Goal: Task Accomplishment & Management: Manage account settings

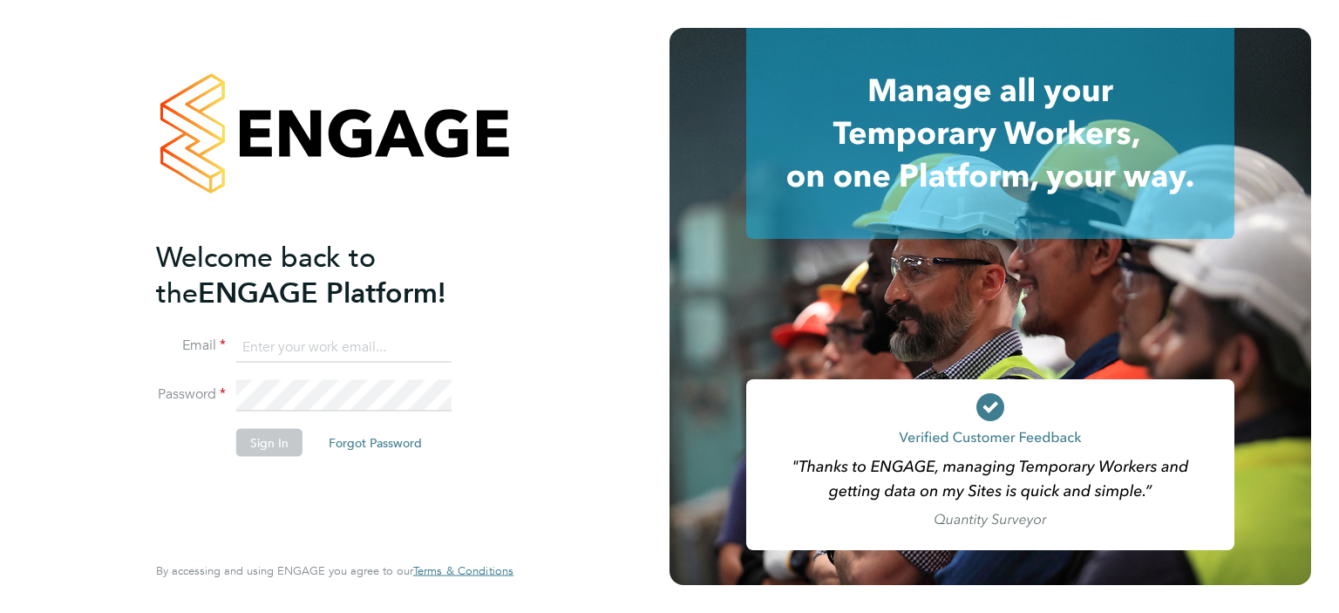
click at [318, 358] on input at bounding box center [343, 346] width 215 height 31
click at [296, 362] on li "Email" at bounding box center [326, 355] width 340 height 49
click at [307, 355] on input at bounding box center [343, 346] width 215 height 31
click at [651, 269] on div "Welcome back to the ENGAGE Platform! Email Password Sign In Forgot Password Ent…" at bounding box center [335, 306] width 670 height 613
click at [273, 334] on input at bounding box center [343, 346] width 215 height 31
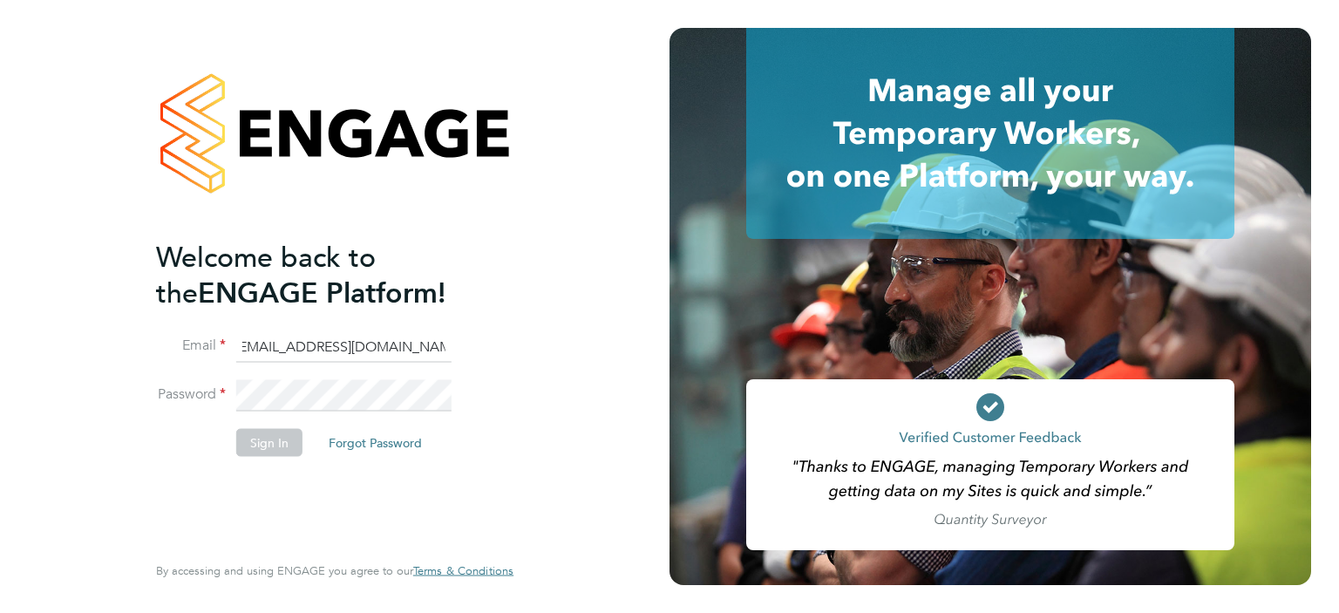
scroll to position [0, 14]
type input "[EMAIL_ADDRESS][DOMAIN_NAME]"
click at [282, 444] on button "Sign In" at bounding box center [269, 442] width 66 height 28
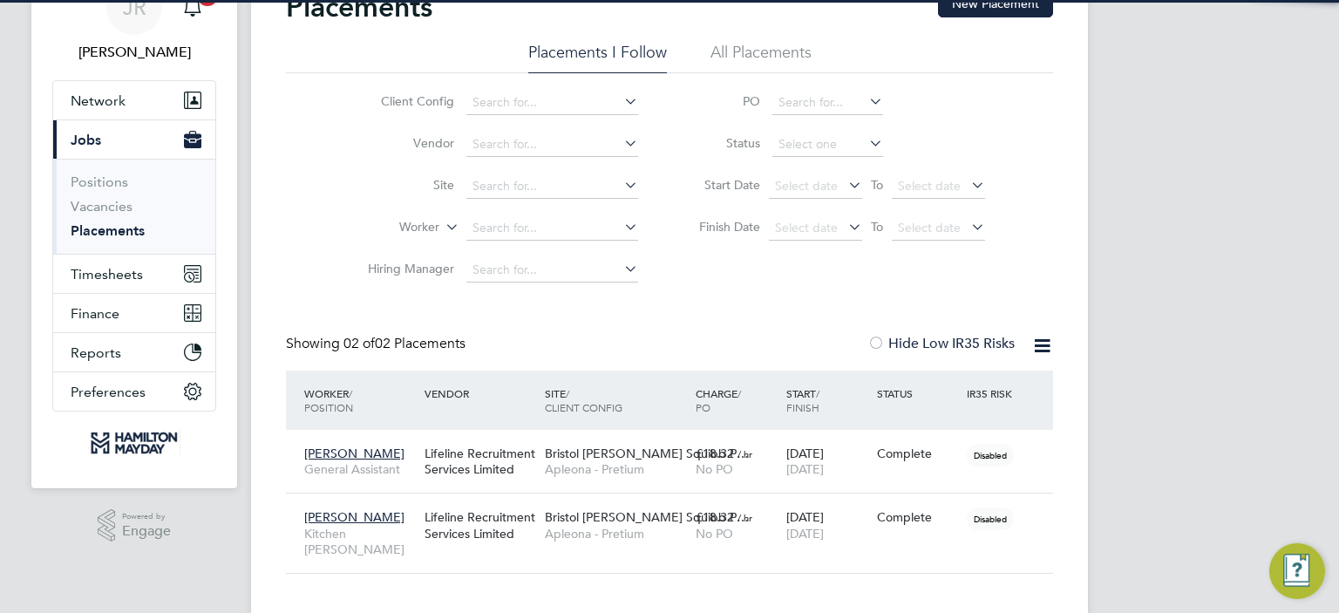
scroll to position [112, 0]
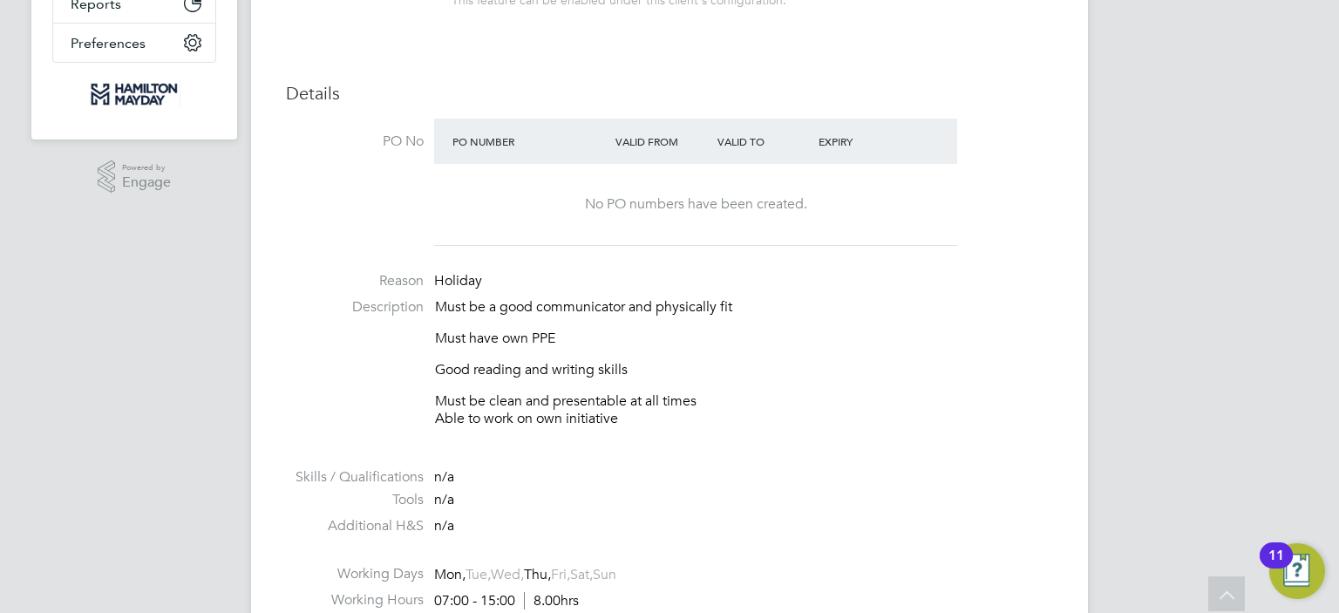
scroll to position [523, 0]
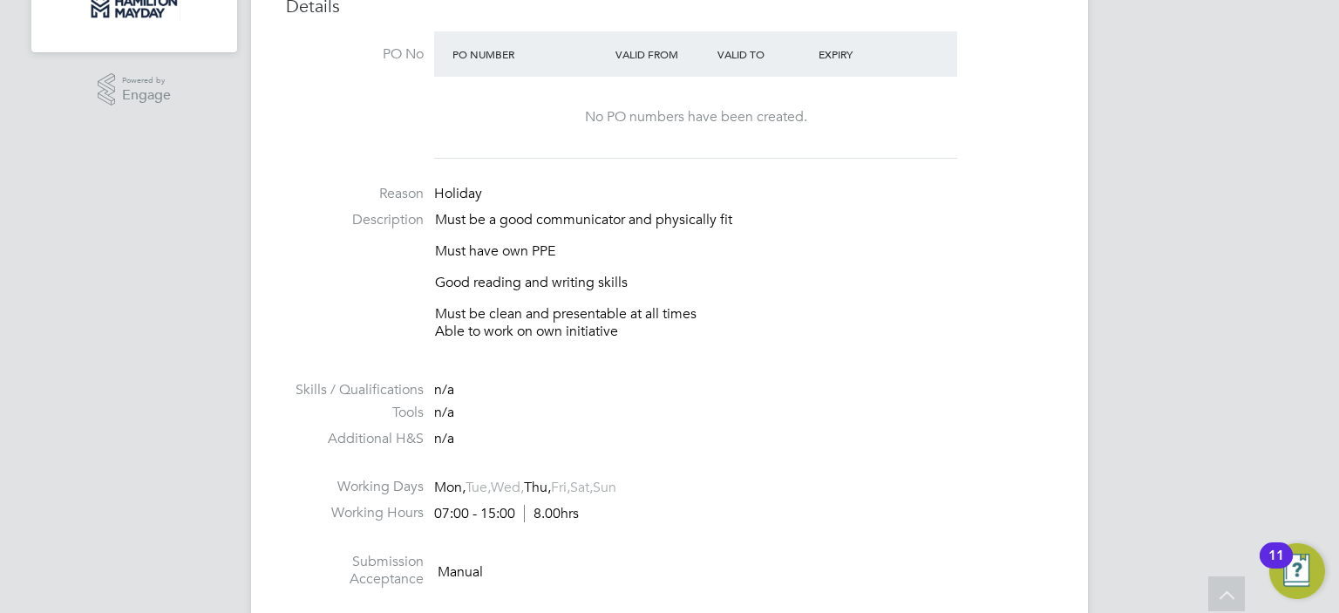
click at [699, 284] on p "Good reading and writing skills" at bounding box center [744, 283] width 618 height 18
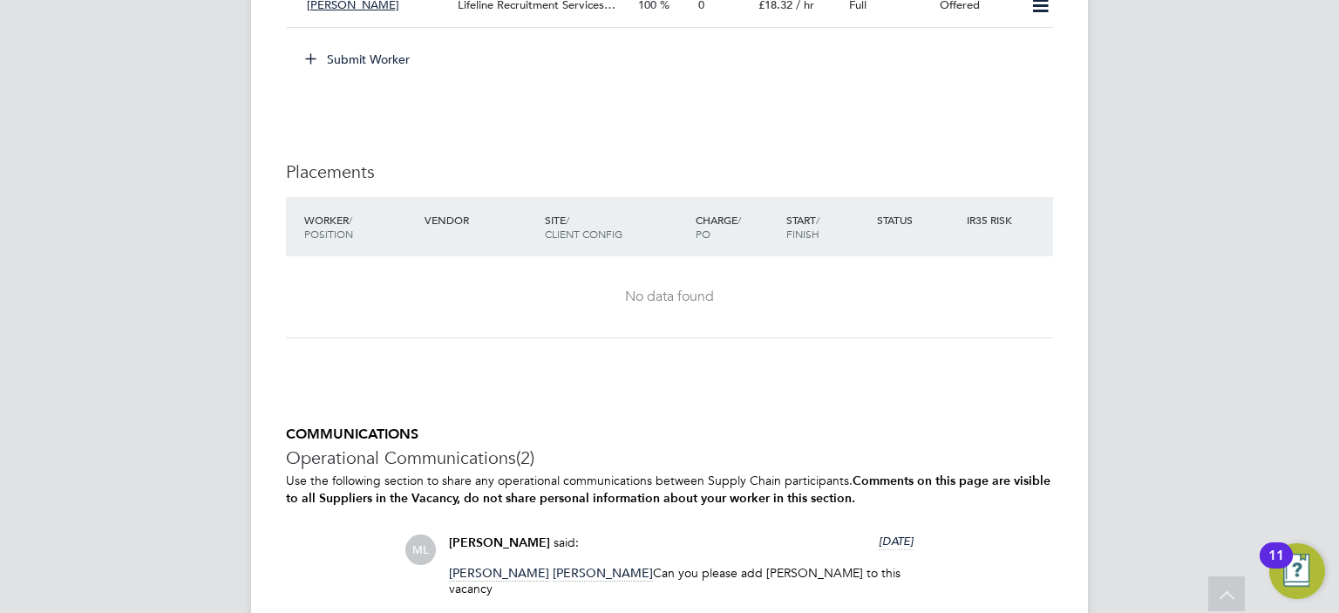
scroll to position [1204, 0]
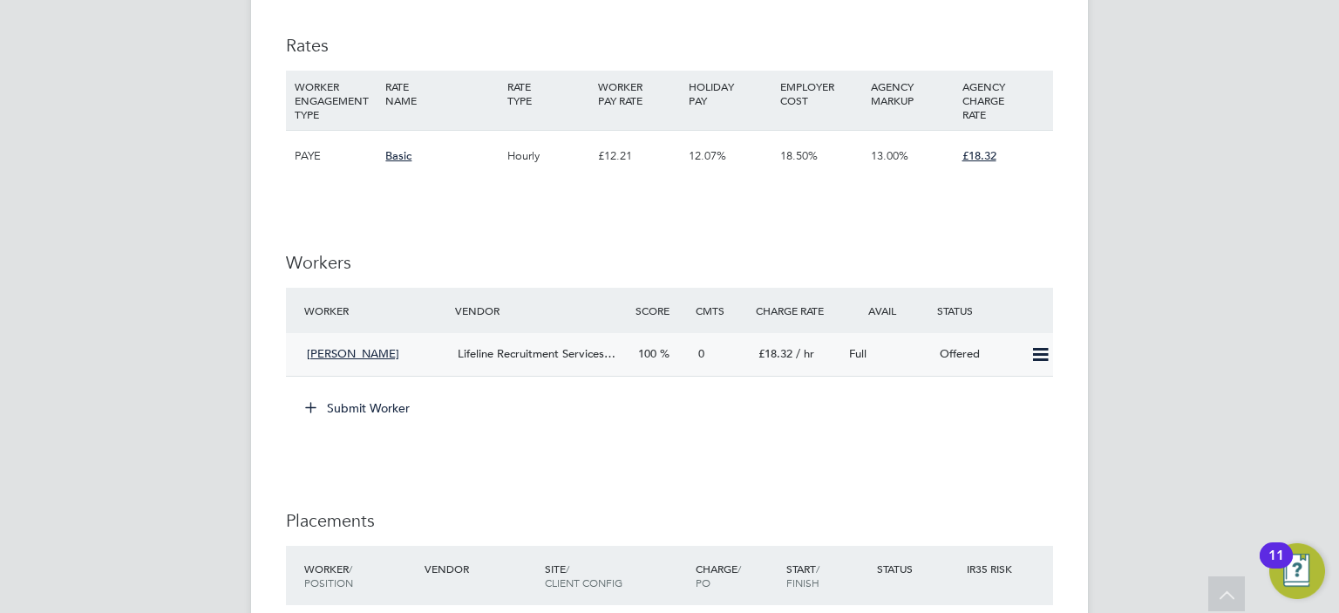
click at [1030, 354] on icon at bounding box center [1041, 355] width 22 height 14
click at [1025, 392] on li "Confirm" at bounding box center [1016, 391] width 66 height 24
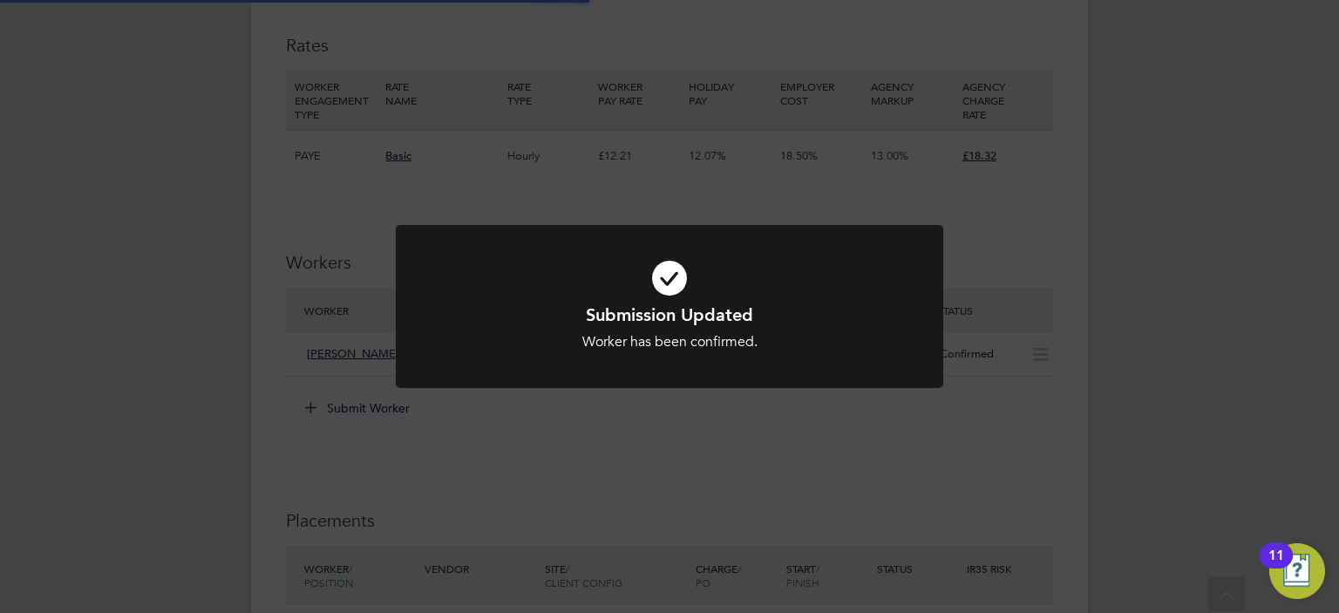
scroll to position [51, 122]
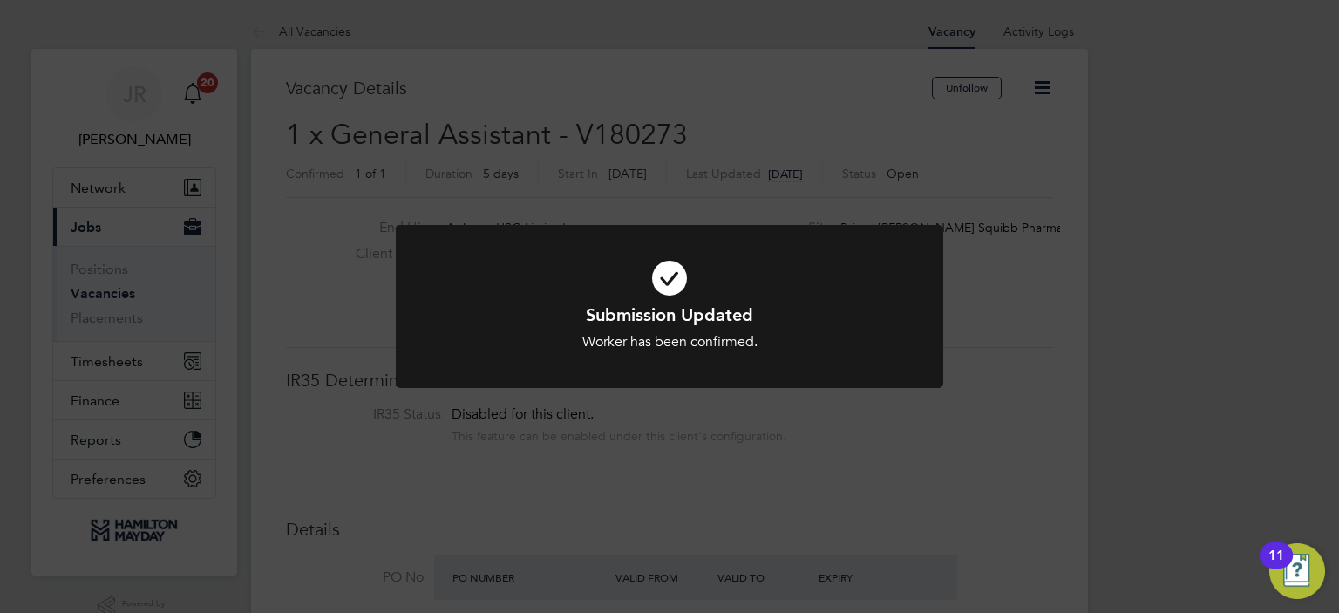
click at [1035, 372] on div "Submission Updated Worker has been confirmed. Cancel Okay" at bounding box center [669, 306] width 1339 height 613
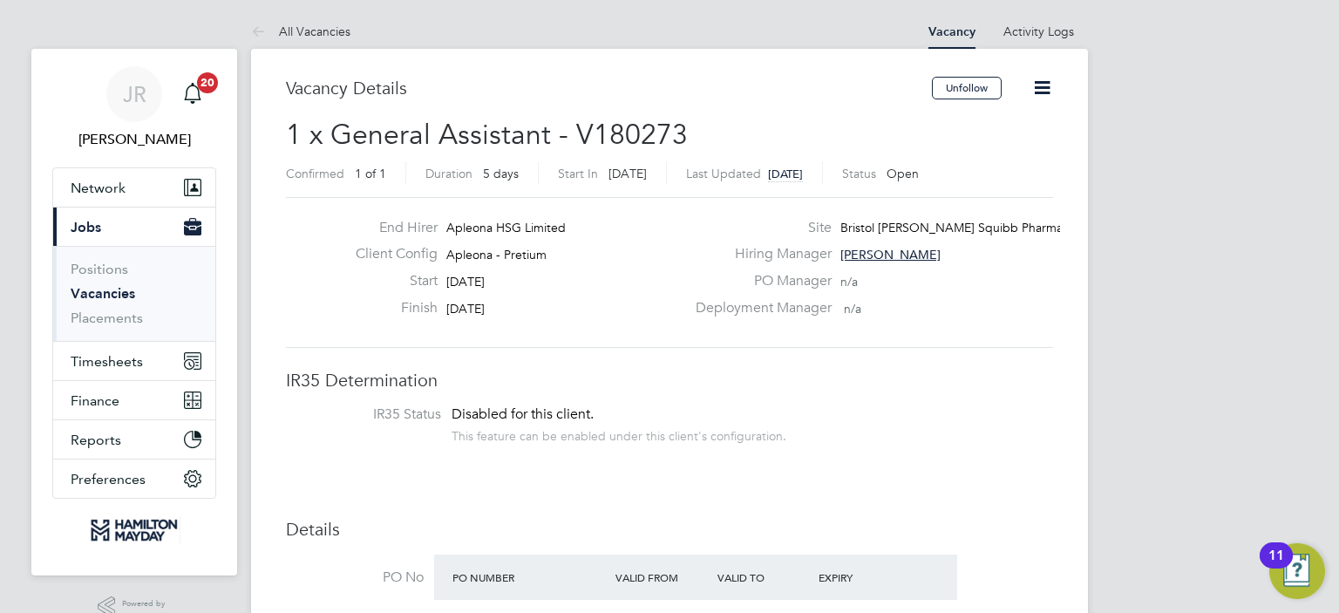
click at [1043, 79] on icon at bounding box center [1043, 88] width 22 height 22
click at [1029, 275] on div "PO Manager n/a" at bounding box center [872, 285] width 375 height 27
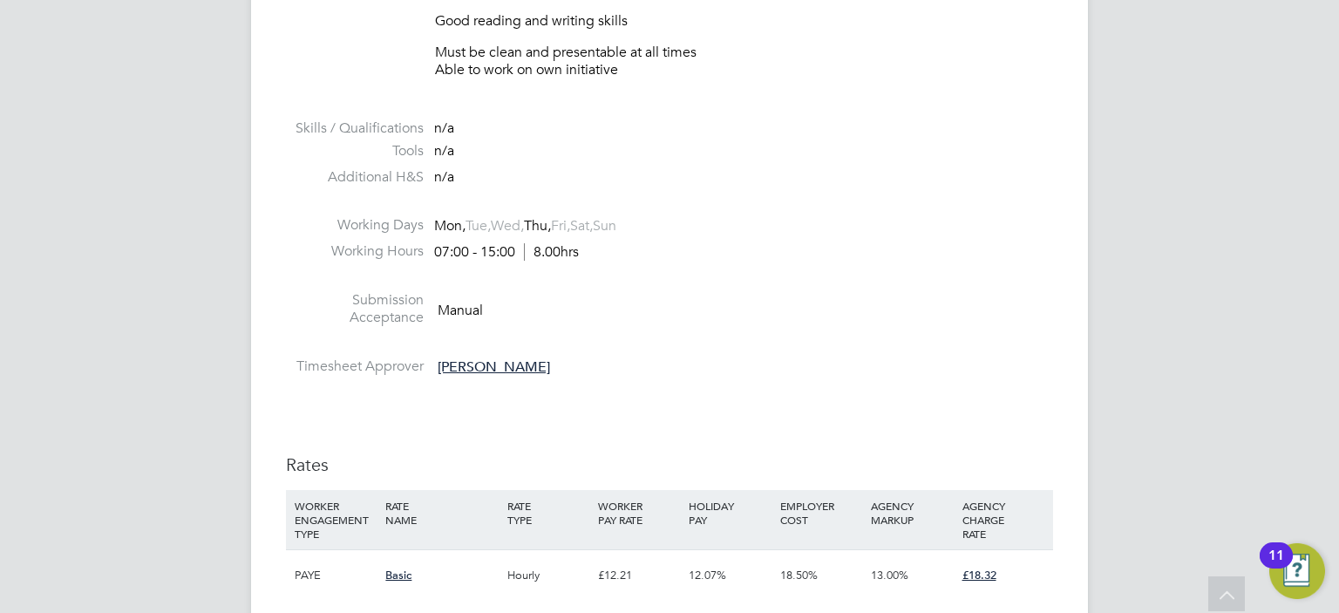
scroll to position [872, 0]
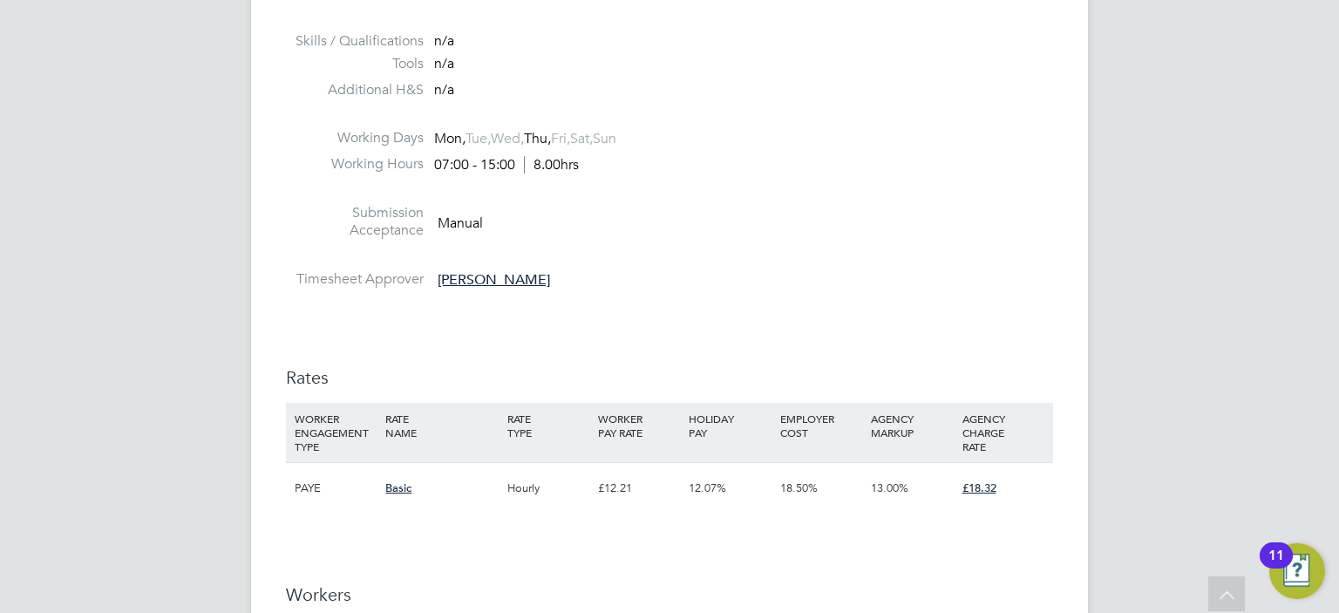
click at [691, 257] on li at bounding box center [669, 259] width 767 height 23
